Goal: Information Seeking & Learning: Find specific page/section

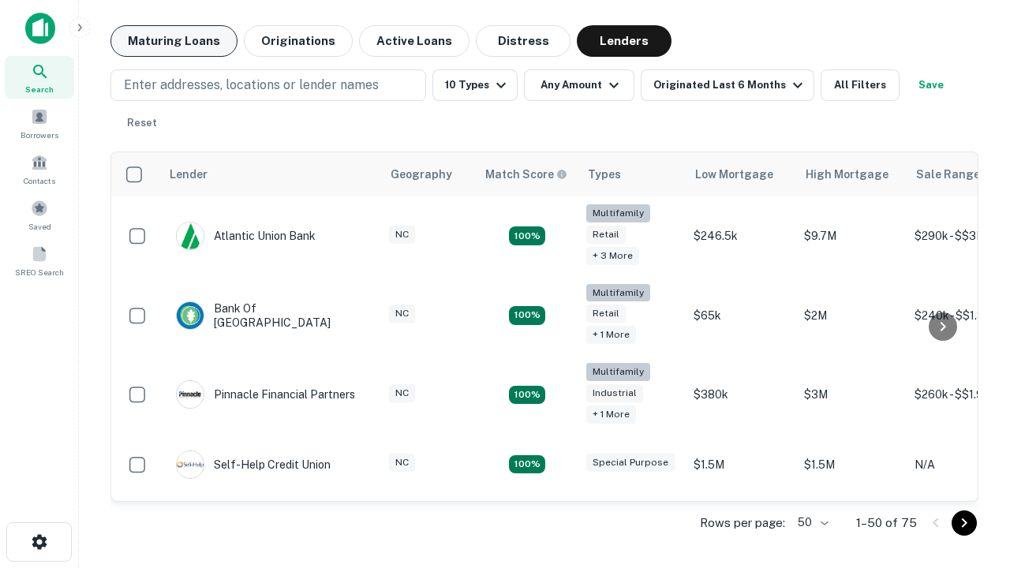
click at [174, 41] on button "Maturing Loans" at bounding box center [173, 41] width 127 height 32
